Goal: Task Accomplishment & Management: Complete application form

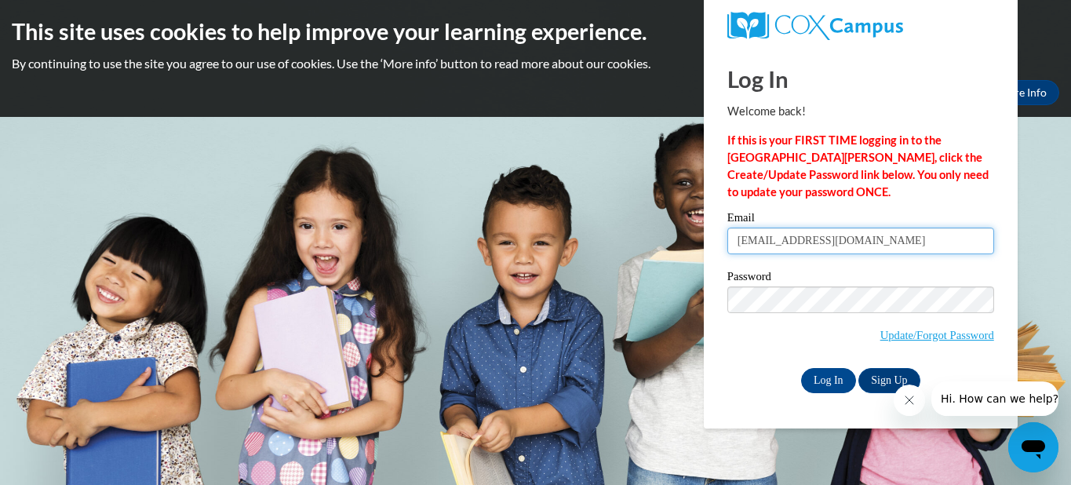
type input "[EMAIL_ADDRESS][DOMAIN_NAME]"
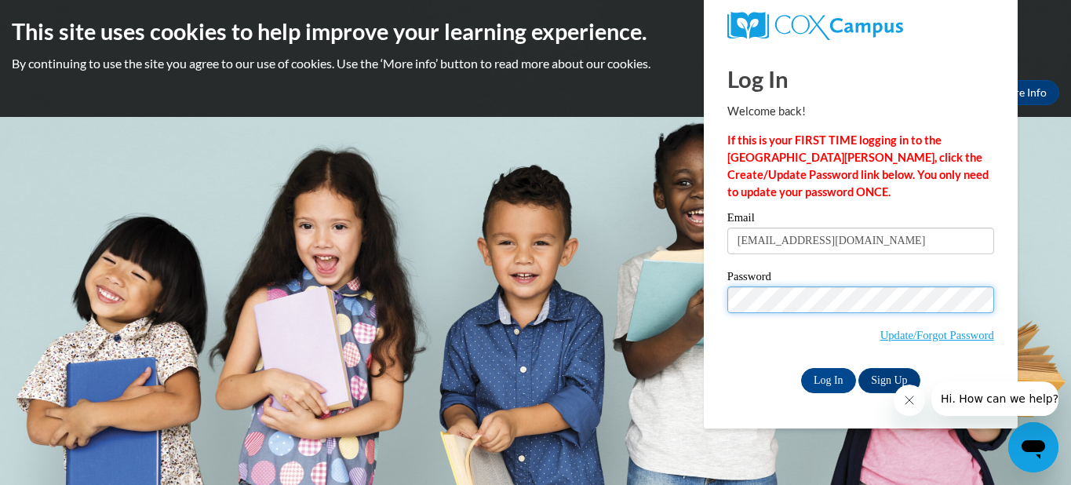
click at [827, 379] on input "Log In" at bounding box center [828, 380] width 55 height 25
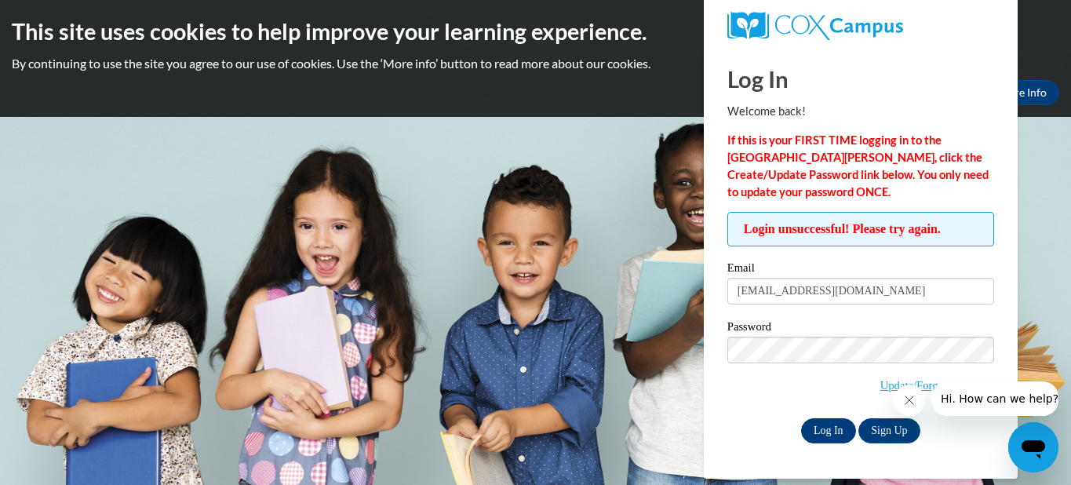
click at [843, 426] on input "Log In" at bounding box center [828, 430] width 55 height 25
click at [920, 387] on div at bounding box center [975, 398] width 165 height 35
click at [1048, 333] on body "This site uses cookies to help improve your learning experience. By continuing …" at bounding box center [535, 242] width 1071 height 485
click at [920, 383] on div at bounding box center [975, 398] width 165 height 35
click at [880, 385] on link "Update/Forgot Password" at bounding box center [937, 385] width 114 height 13
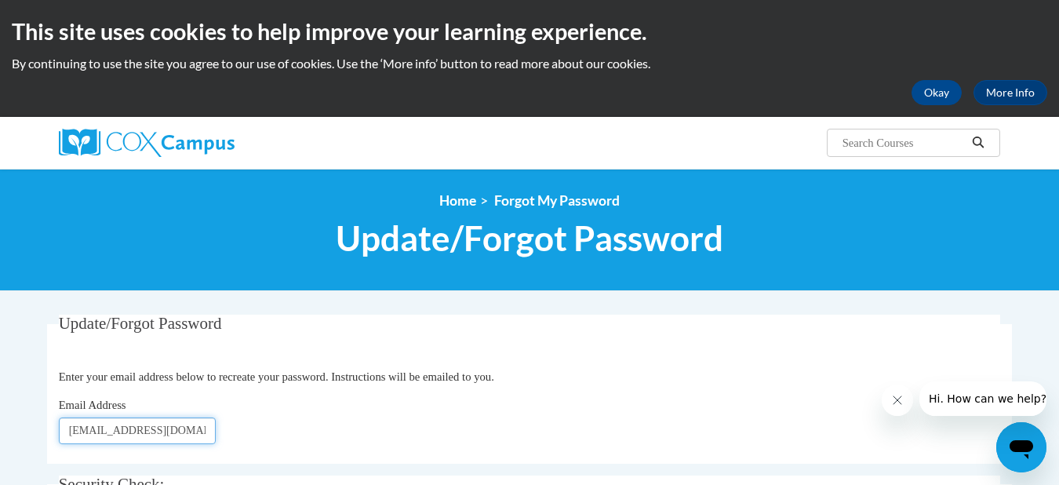
type input "[EMAIL_ADDRESS][DOMAIN_NAME]"
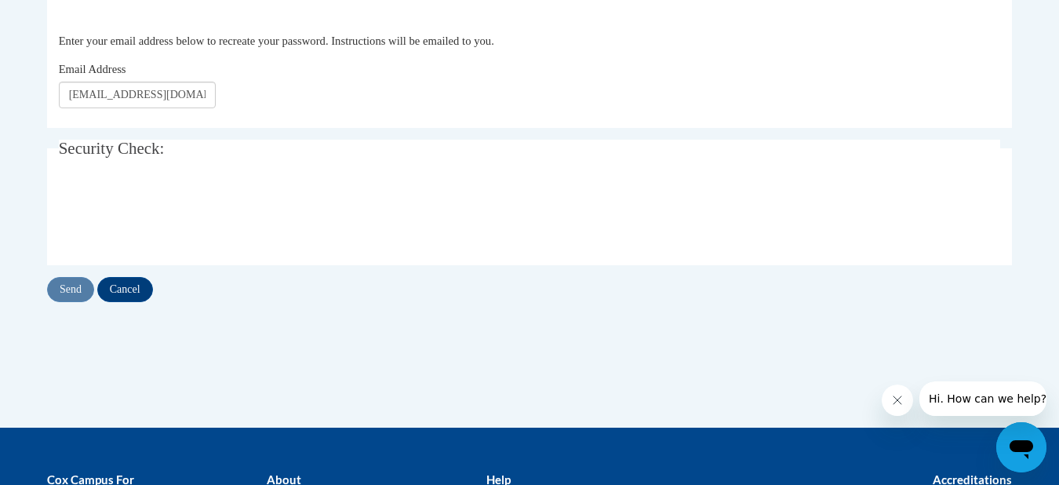
scroll to position [342, 0]
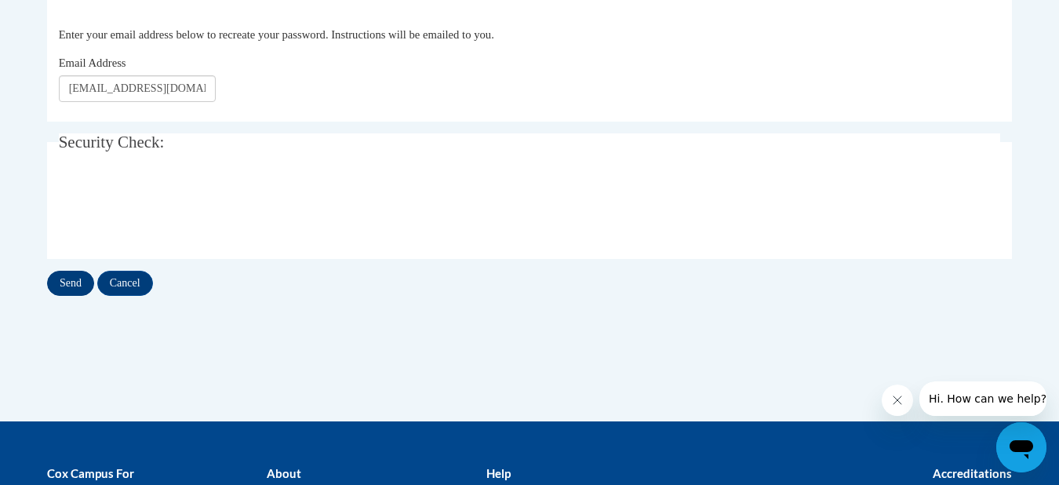
click at [72, 282] on input "Send" at bounding box center [70, 283] width 47 height 25
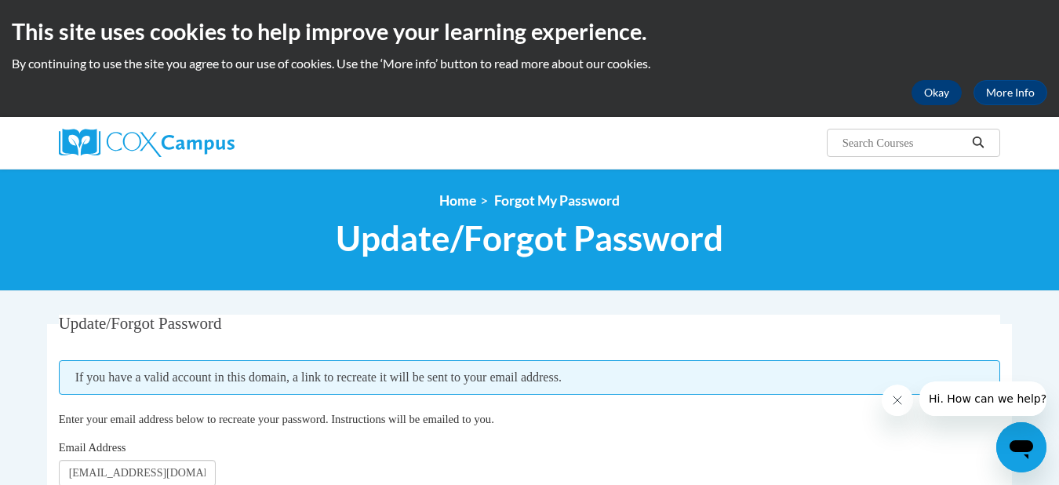
click at [943, 95] on button "Okay" at bounding box center [936, 92] width 50 height 25
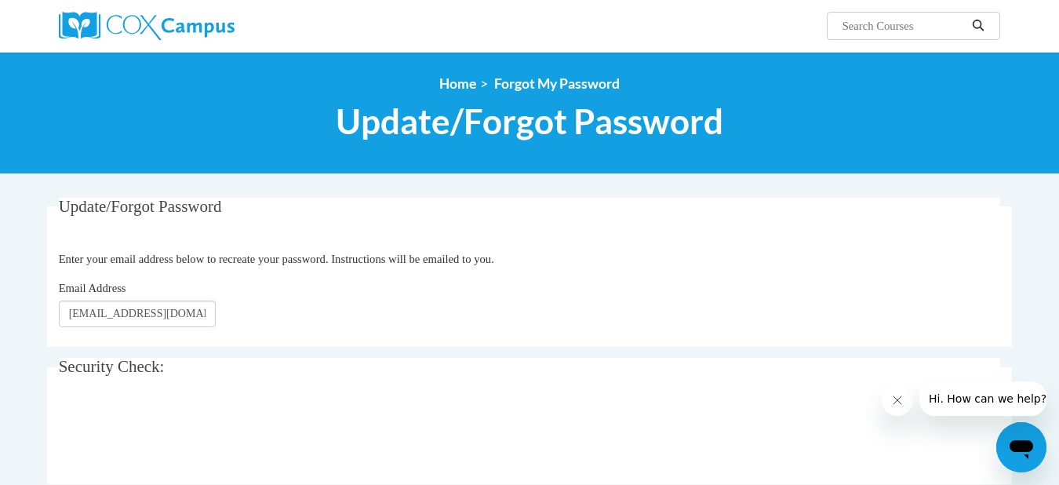
click at [191, 25] on img at bounding box center [147, 26] width 176 height 28
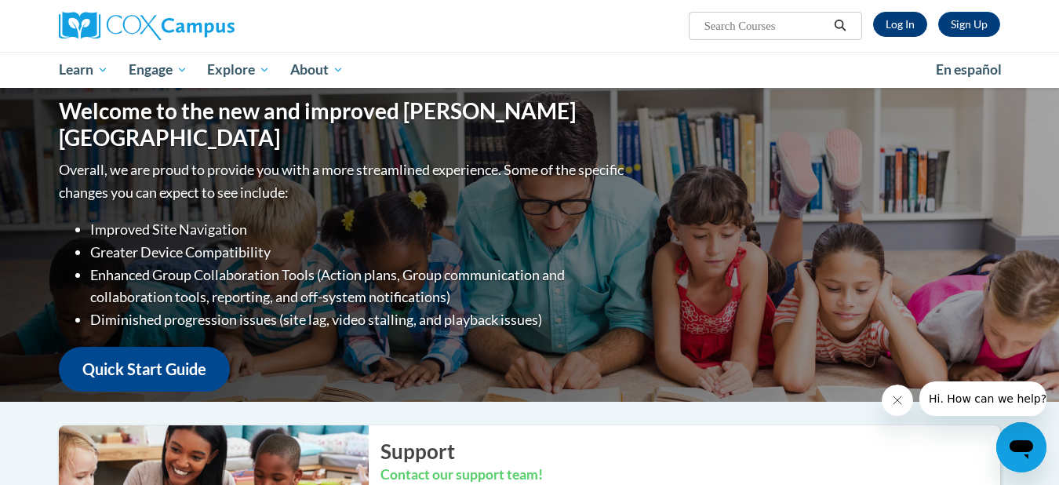
click at [912, 27] on link "Log In" at bounding box center [900, 24] width 54 height 25
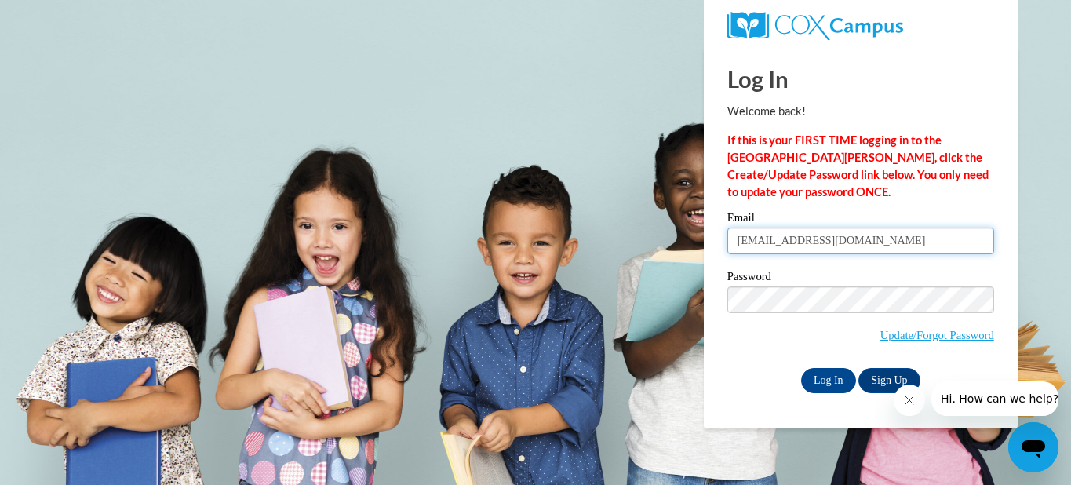
type input "[EMAIL_ADDRESS][DOMAIN_NAME]"
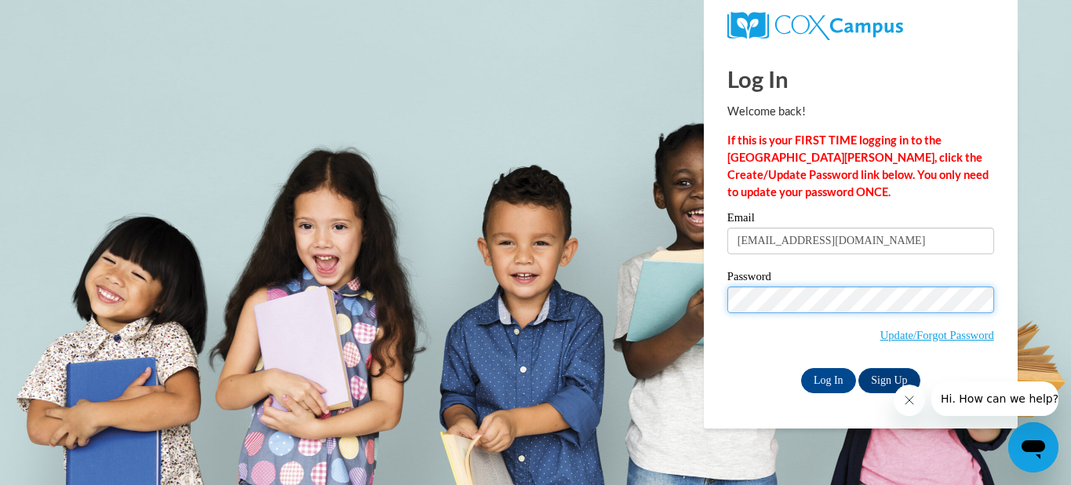
click at [827, 379] on input "Log In" at bounding box center [828, 380] width 55 height 25
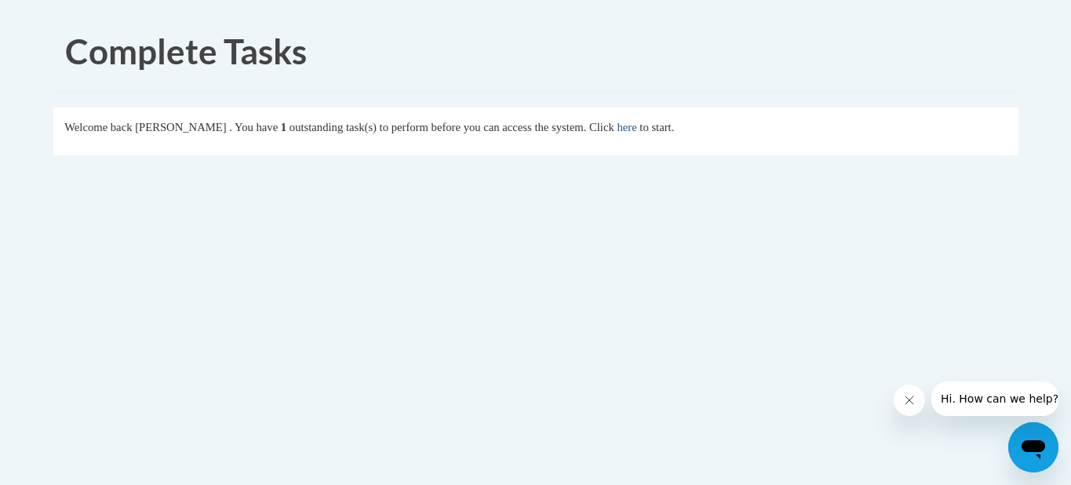
click at [636, 132] on link "here" at bounding box center [627, 127] width 20 height 13
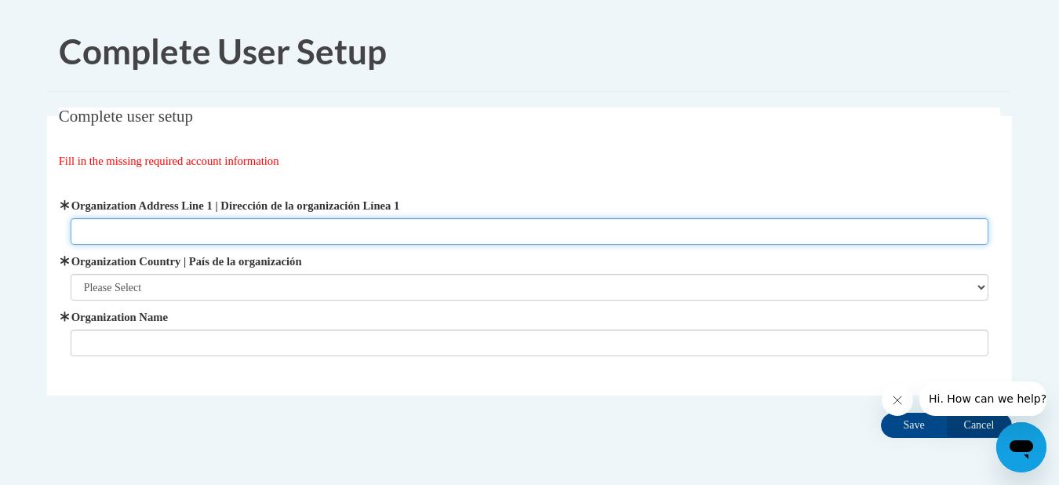
click at [515, 224] on input "Organization Address Line 1 | Dirección de la organización Línea 1" at bounding box center [530, 231] width 919 height 27
type input "2965 Holcomb Bridge Rd"
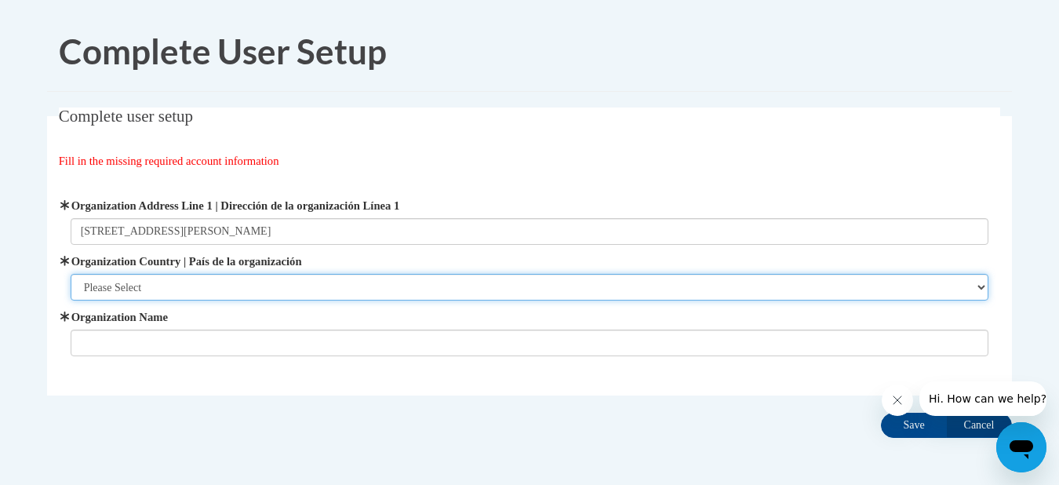
select select "ad49bcad-a171-4b2e-b99c-48b446064914"
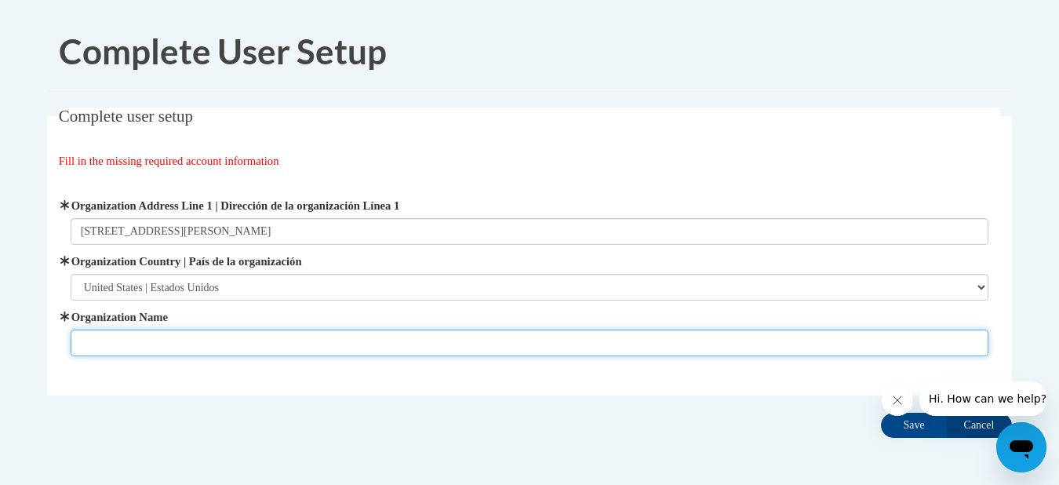
click at [358, 349] on input "Organization Name" at bounding box center [530, 342] width 919 height 27
type input "Joyful Praise Academy"
click at [914, 424] on input "Save" at bounding box center [914, 425] width 66 height 25
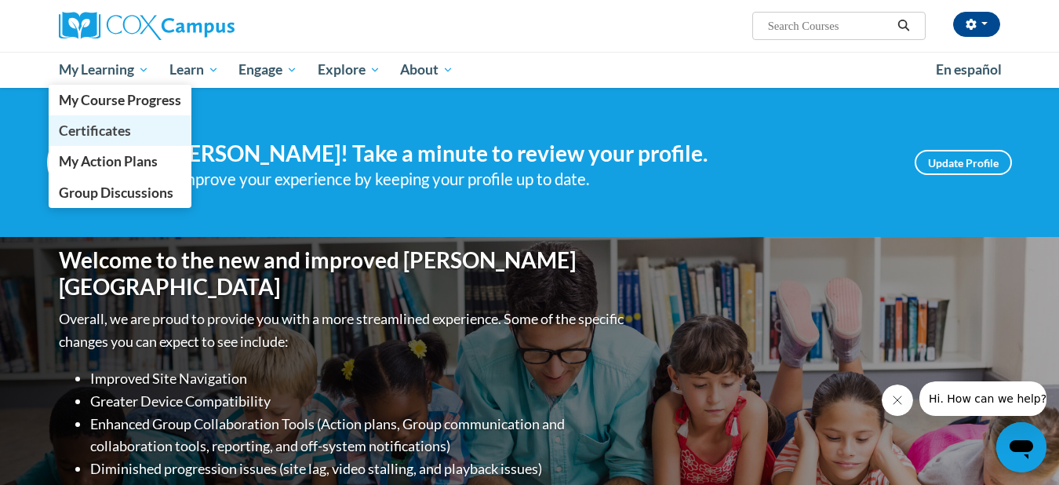
click at [123, 130] on span "Certificates" at bounding box center [95, 130] width 72 height 16
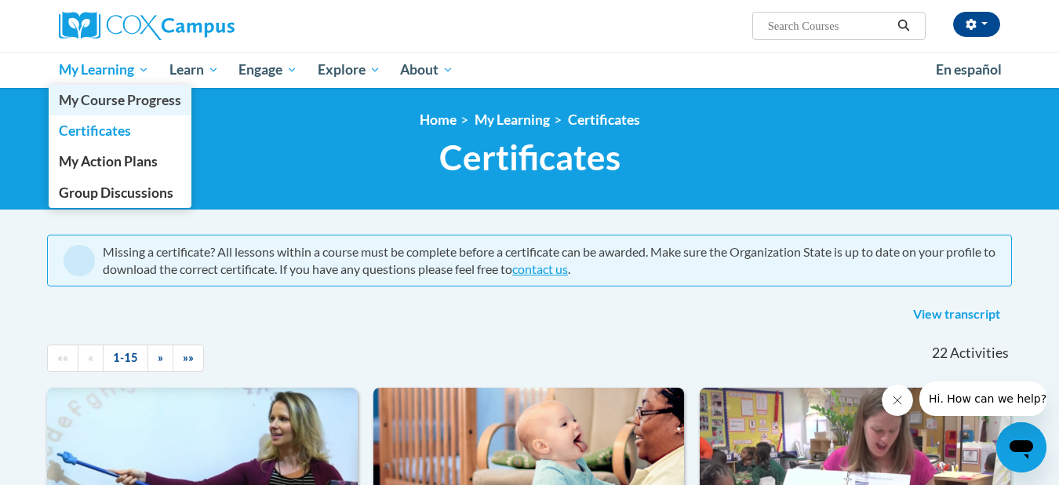
click at [142, 104] on span "My Course Progress" at bounding box center [120, 100] width 122 height 16
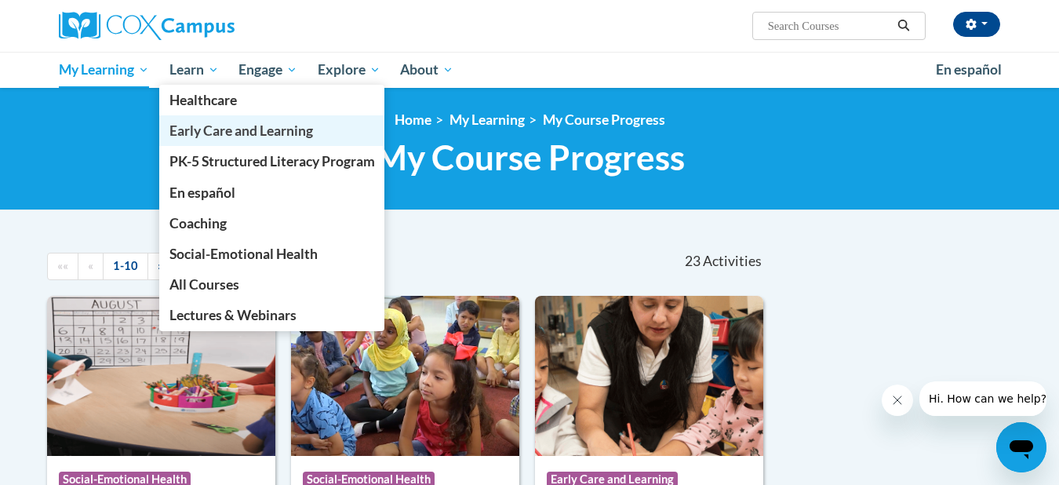
click at [195, 129] on span "Early Care and Learning" at bounding box center [241, 130] width 144 height 16
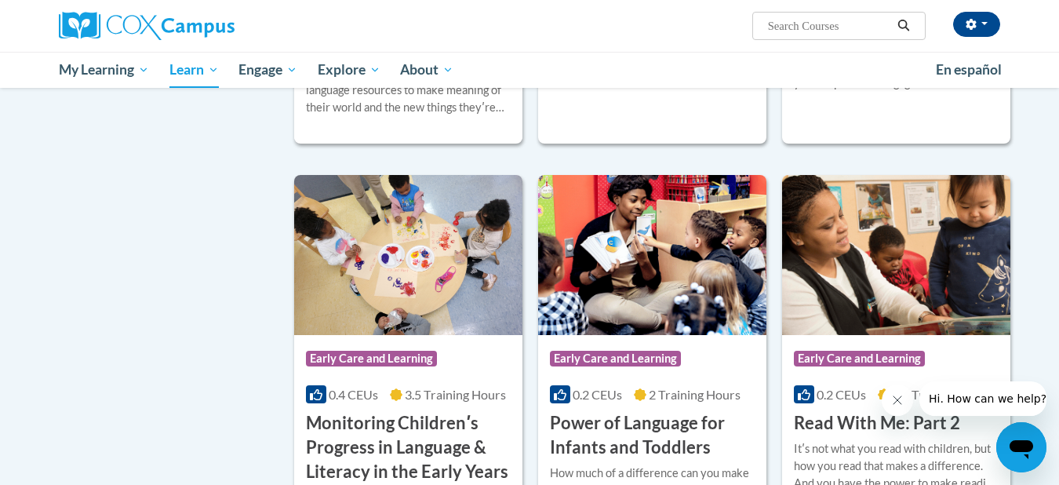
scroll to position [1201, 0]
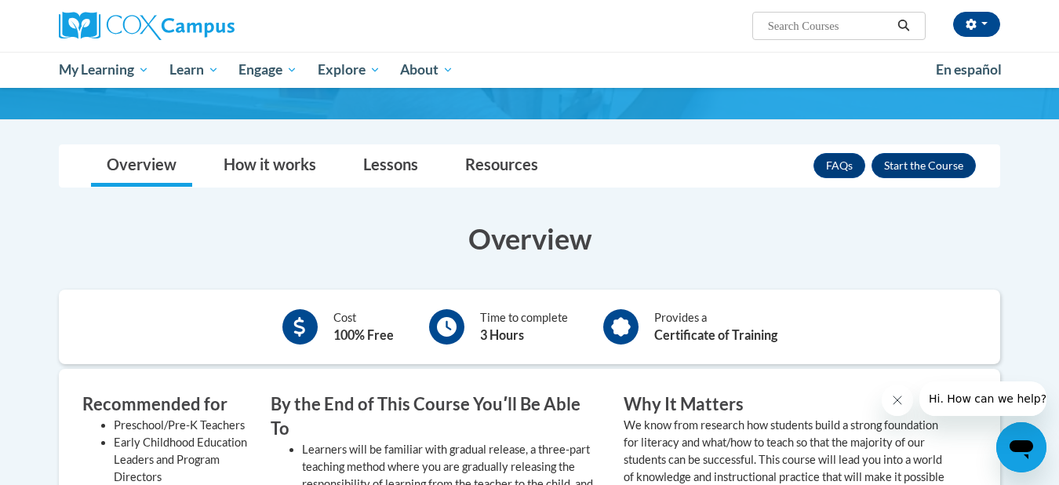
scroll to position [157, 0]
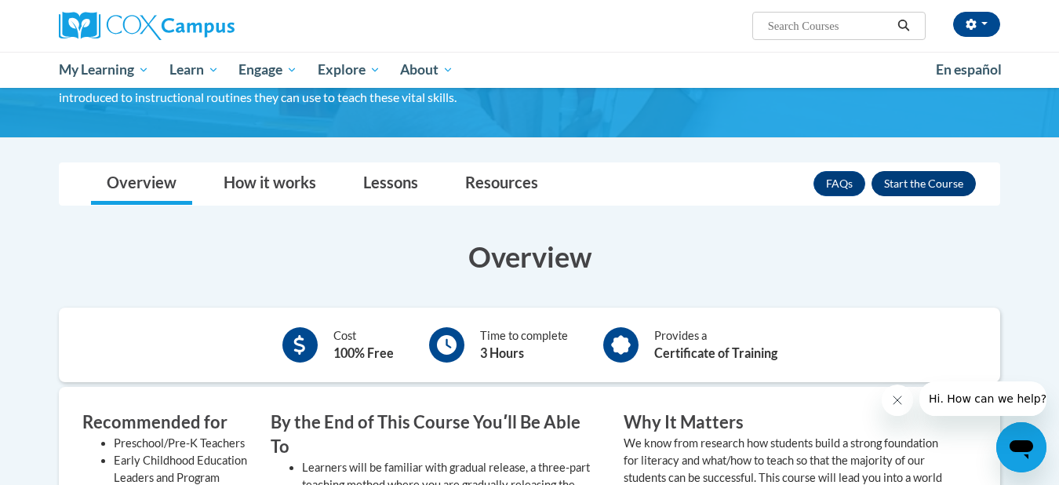
click at [919, 187] on button "Enroll" at bounding box center [923, 183] width 104 height 25
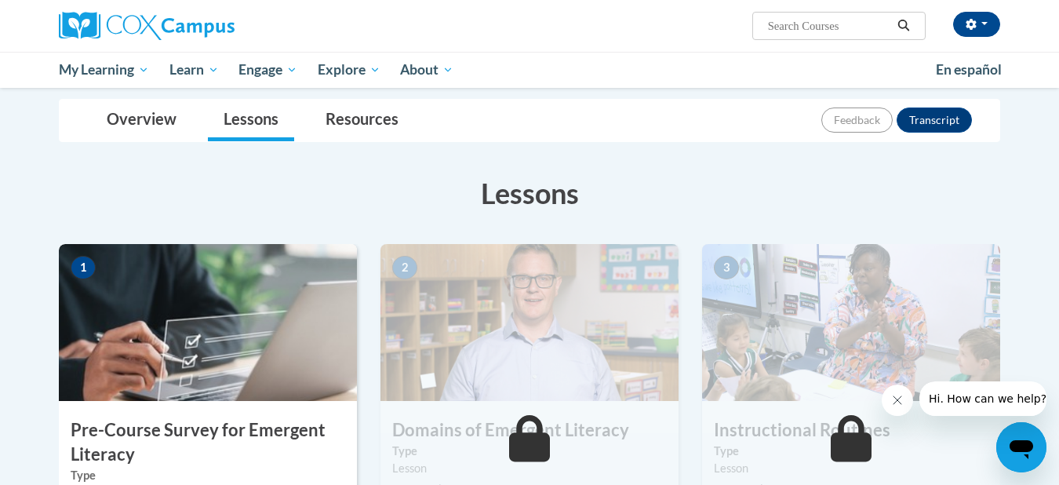
scroll to position [157, 0]
